Goal: Browse casually: Explore the website without a specific task or goal

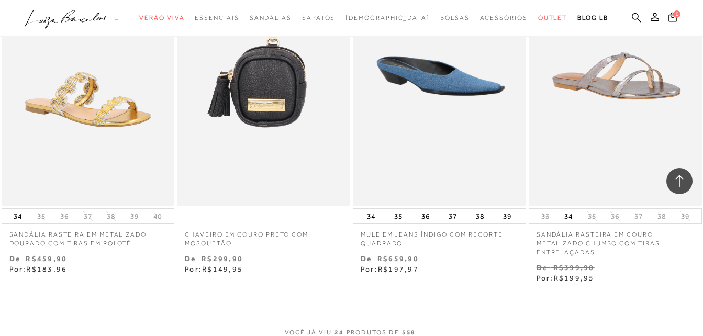
scroll to position [1988, 0]
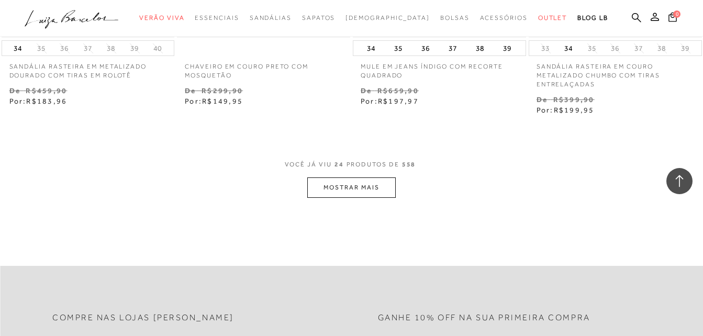
click at [362, 187] on button "MOSTRAR MAIS" at bounding box center [351, 187] width 88 height 20
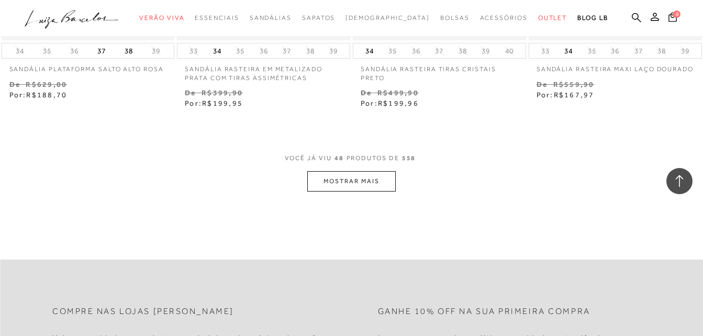
scroll to position [3977, 0]
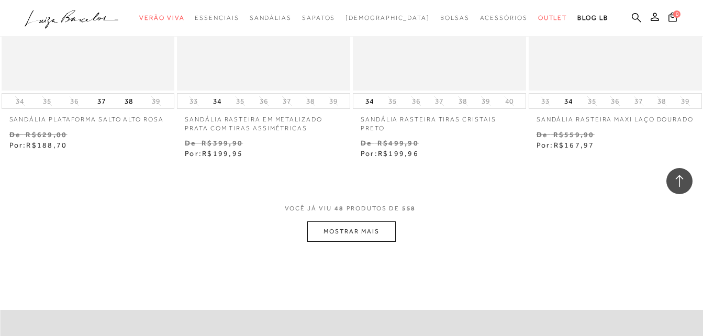
click at [356, 227] on button "MOSTRAR MAIS" at bounding box center [351, 231] width 88 height 20
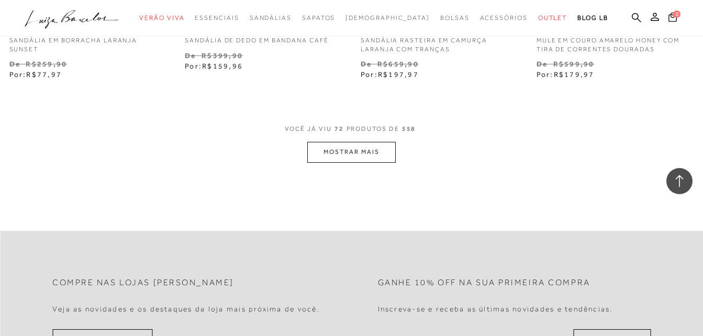
scroll to position [6070, 0]
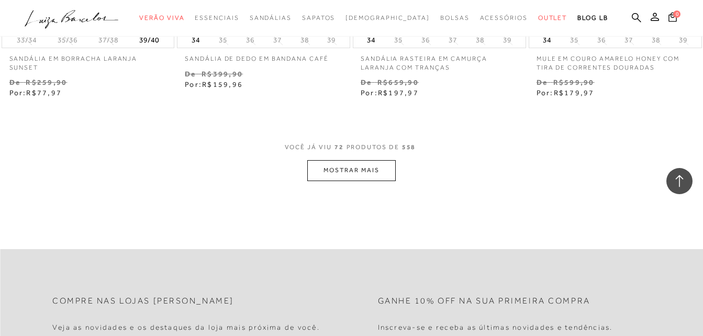
click at [359, 176] on button "MOSTRAR MAIS" at bounding box center [351, 170] width 88 height 20
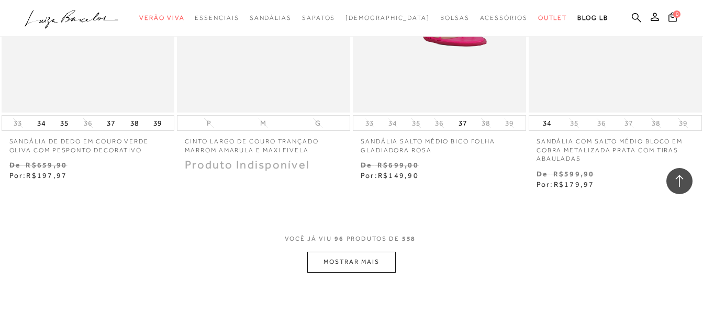
scroll to position [8006, 0]
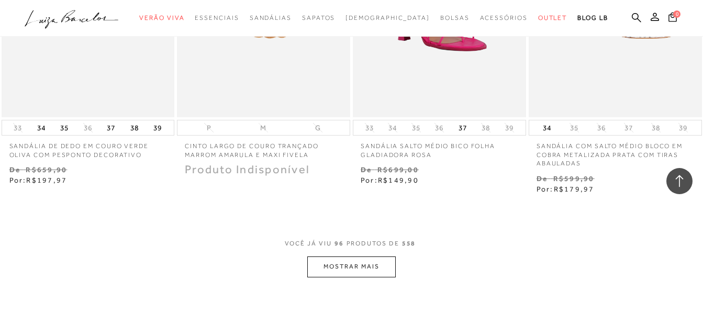
click at [351, 258] on button "MOSTRAR MAIS" at bounding box center [351, 266] width 88 height 20
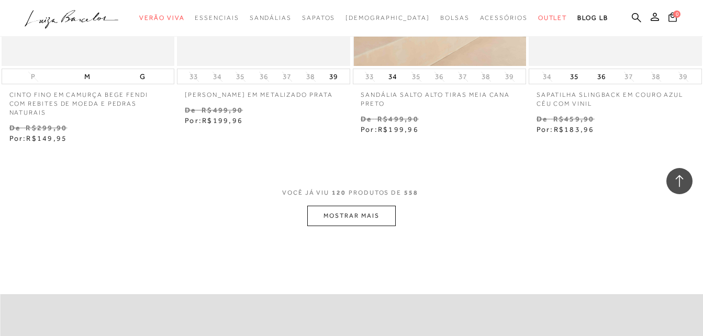
scroll to position [10046, 0]
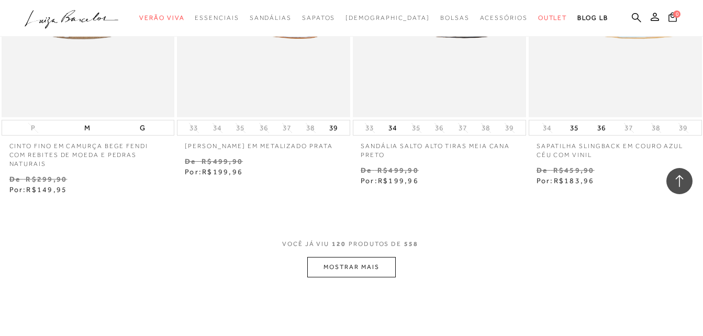
click at [375, 264] on button "MOSTRAR MAIS" at bounding box center [351, 267] width 88 height 20
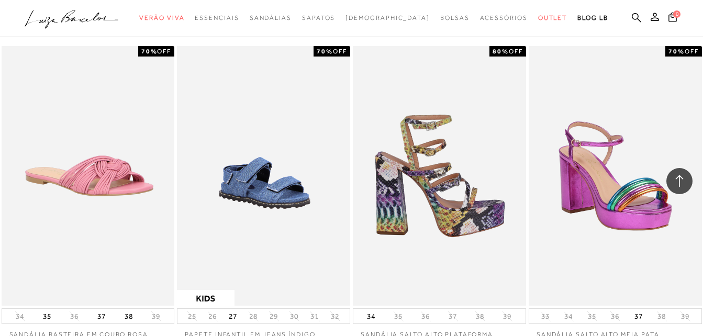
scroll to position [10883, 0]
click at [453, 173] on img at bounding box center [440, 176] width 172 height 260
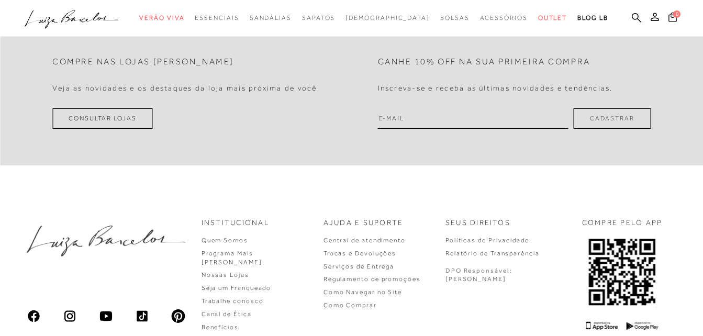
scroll to position [452, 0]
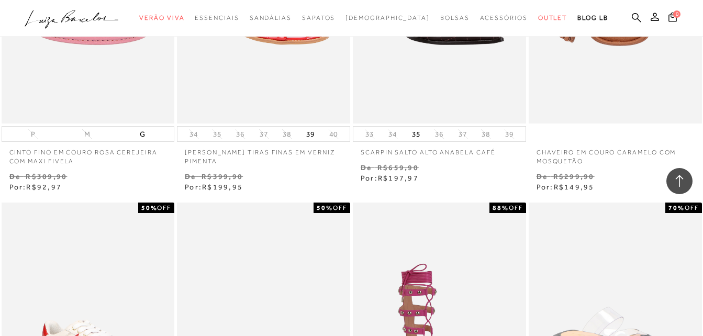
scroll to position [785, 0]
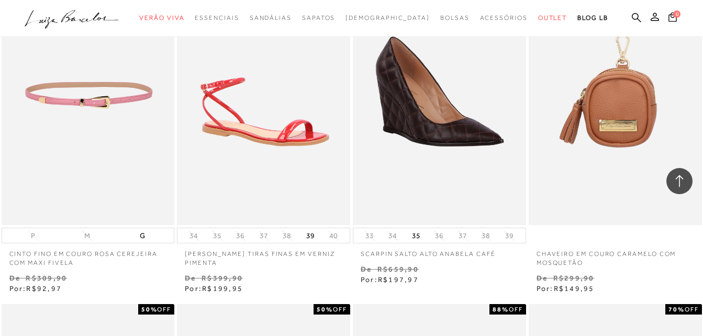
click at [63, 127] on img at bounding box center [89, 95] width 172 height 260
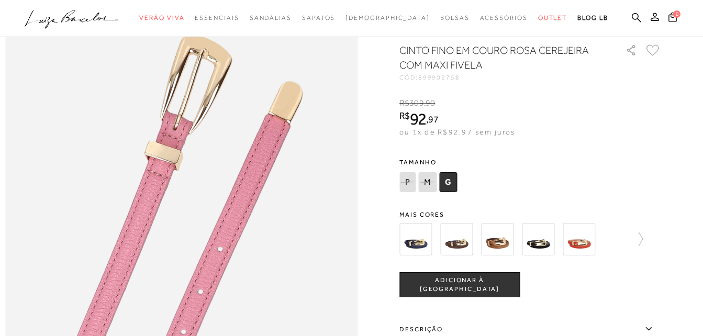
scroll to position [366, 0]
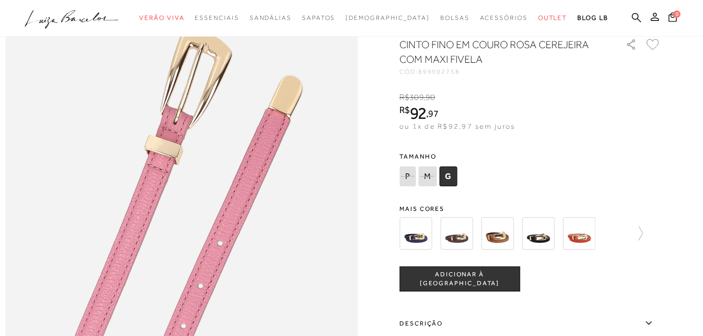
click at [469, 246] on img at bounding box center [456, 233] width 32 height 32
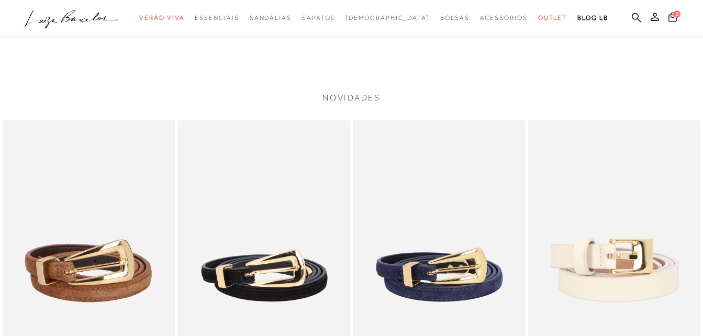
scroll to position [767, 0]
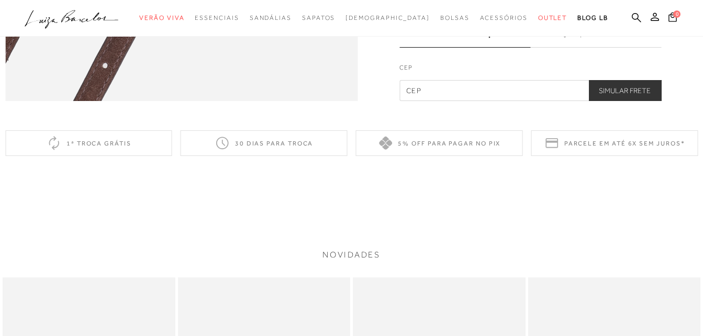
click at [157, 19] on ul ".a{fill-rule:evenodd;} Verão Viva Em alta Favoritos das Influenciadoras Apostas…" at bounding box center [344, 17] width 638 height 19
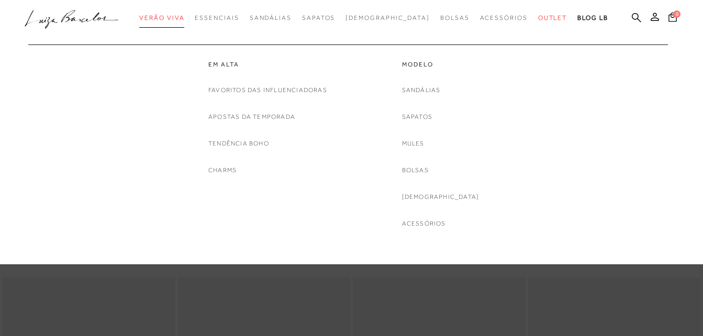
click at [168, 17] on span "Verão Viva" at bounding box center [161, 17] width 45 height 7
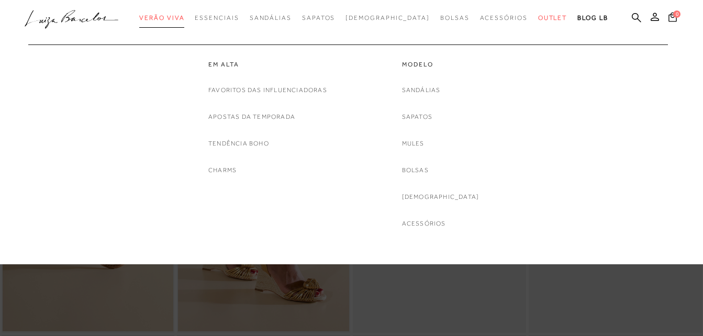
click at [184, 21] on link "Verão Viva" at bounding box center [161, 17] width 45 height 19
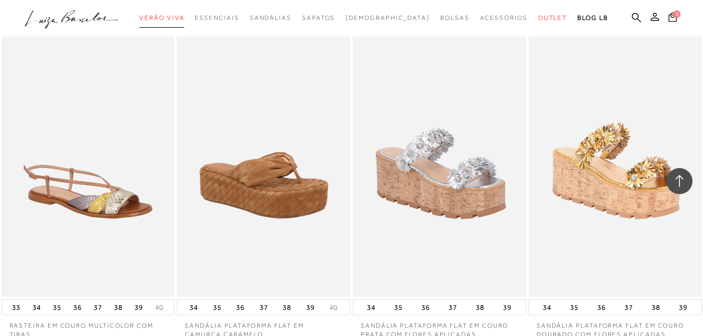
scroll to position [1936, 0]
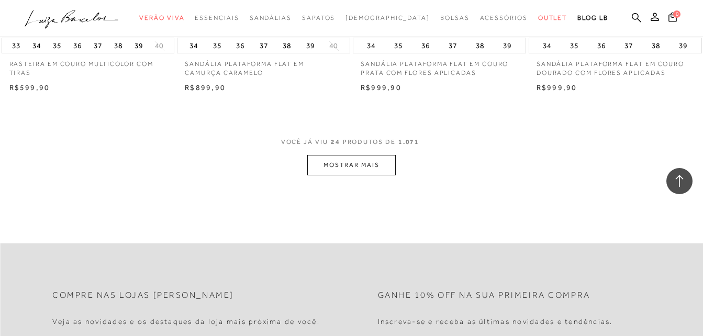
click at [333, 164] on button "MOSTRAR MAIS" at bounding box center [351, 165] width 88 height 20
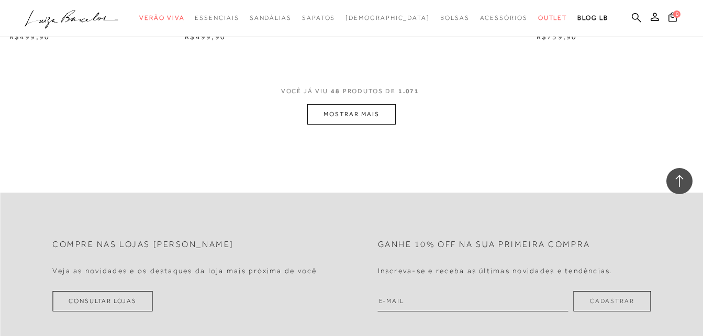
scroll to position [3820, 0]
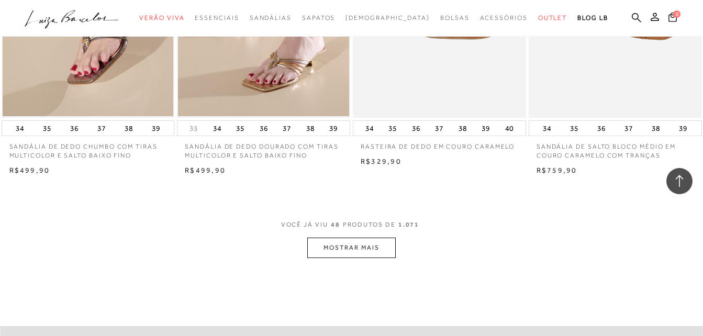
click at [358, 244] on button "MOSTRAR MAIS" at bounding box center [351, 248] width 88 height 20
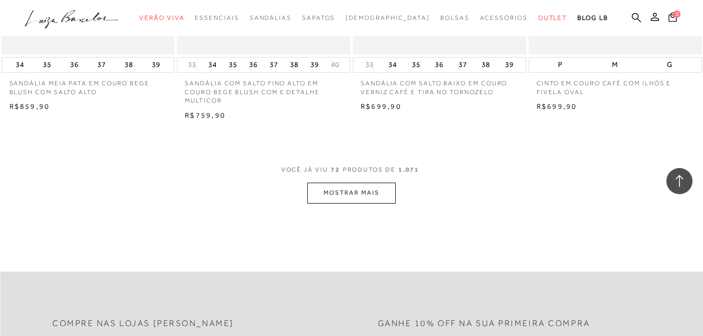
scroll to position [5860, 0]
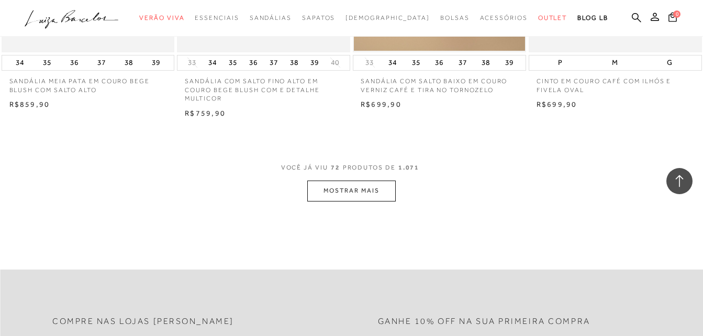
click at [368, 194] on button "MOSTRAR MAIS" at bounding box center [351, 191] width 88 height 20
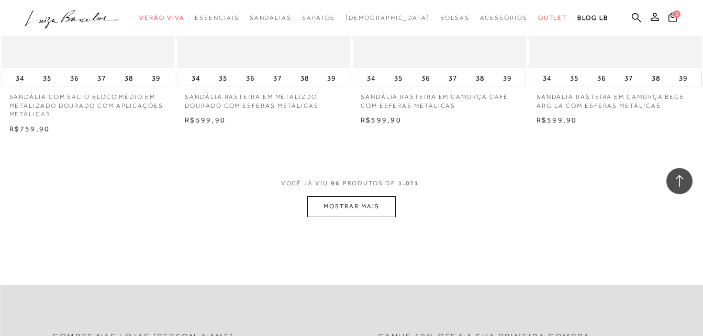
scroll to position [7849, 0]
click at [375, 192] on span "VOCÊ JÁ VIU 96 PRODUTOS DE 1.071" at bounding box center [351, 184] width 141 height 19
click at [362, 202] on button "MOSTRAR MAIS" at bounding box center [351, 204] width 88 height 20
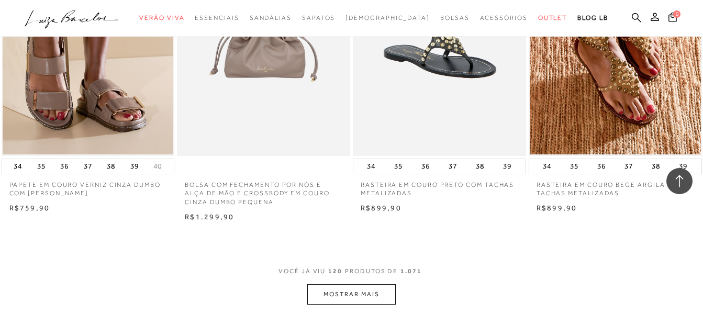
scroll to position [9889, 0]
